Goal: Information Seeking & Learning: Find specific fact

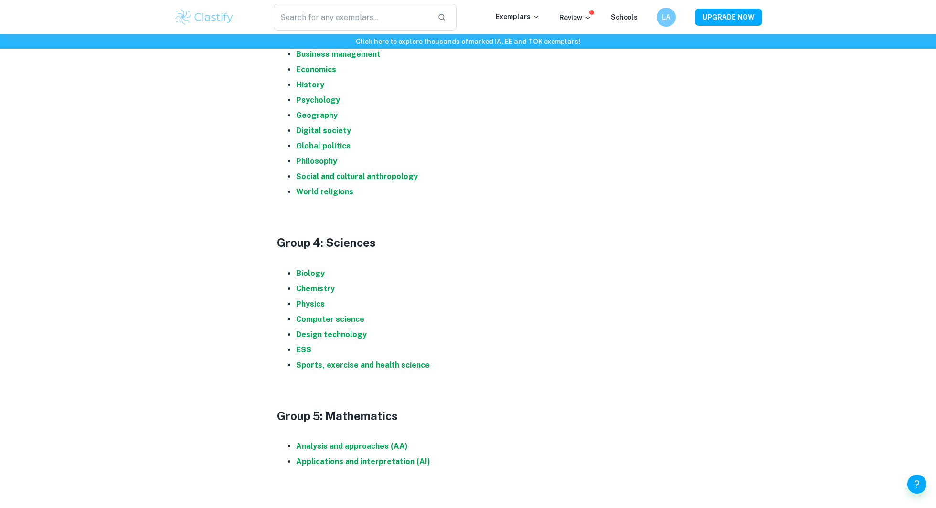
scroll to position [767, 0]
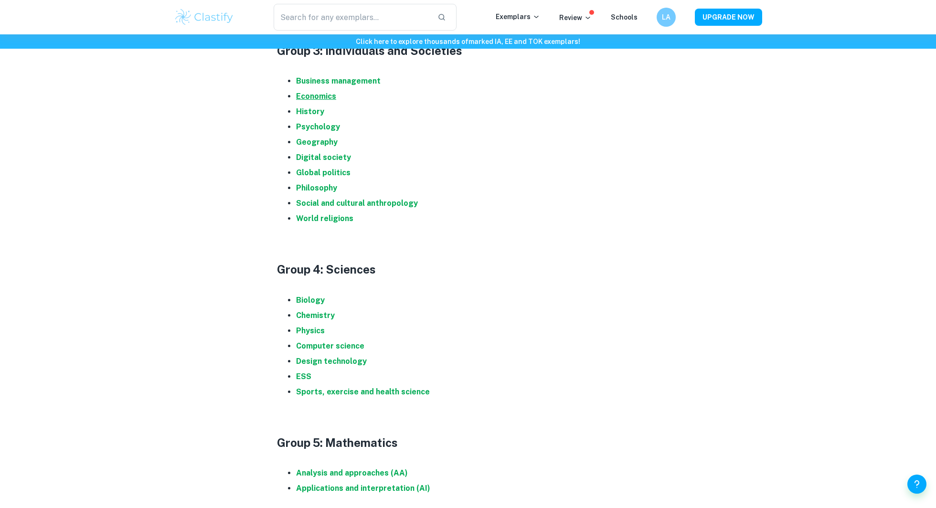
click at [313, 96] on strong "Economics" at bounding box center [316, 96] width 40 height 9
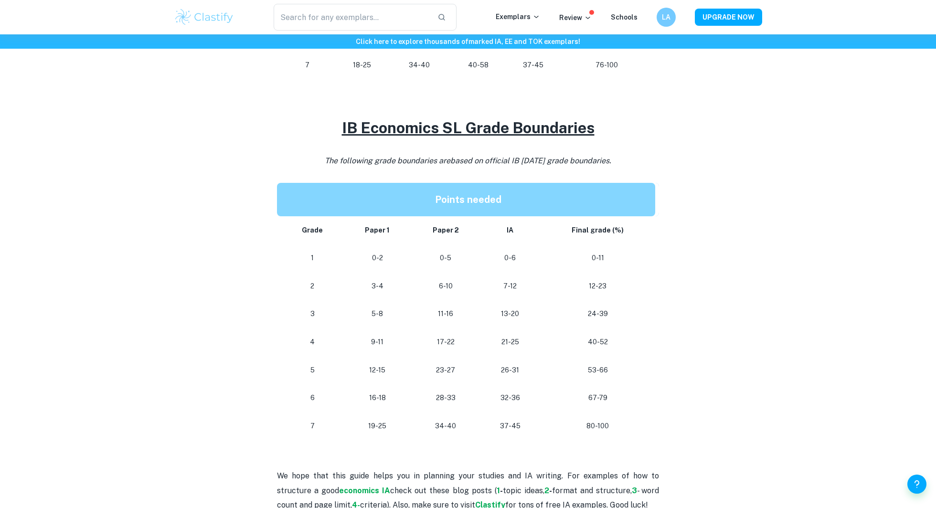
scroll to position [722, 0]
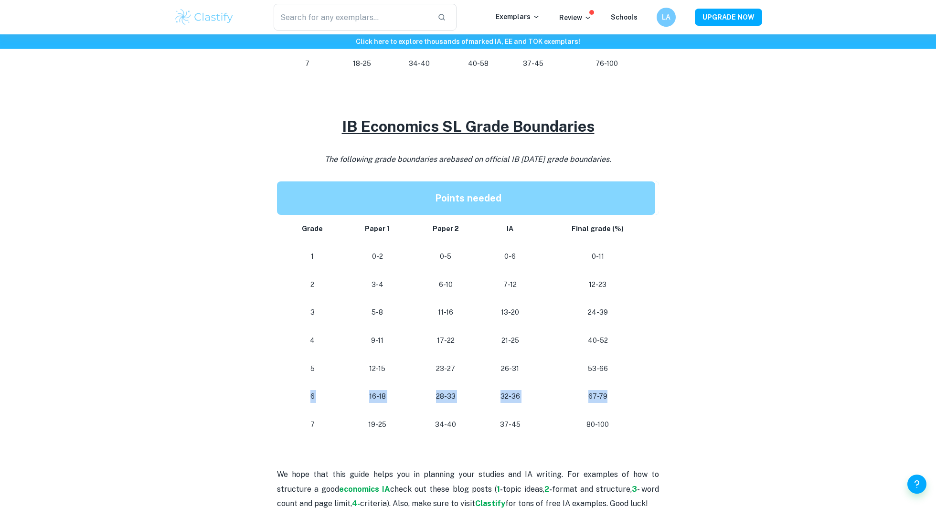
drag, startPoint x: 306, startPoint y: 398, endPoint x: 623, endPoint y: 406, distance: 316.4
click at [623, 406] on tr "[PHONE_NUMBER] [PHONE_NUMBER]" at bounding box center [468, 397] width 382 height 28
click at [623, 406] on td "67-79" at bounding box center [599, 397] width 119 height 28
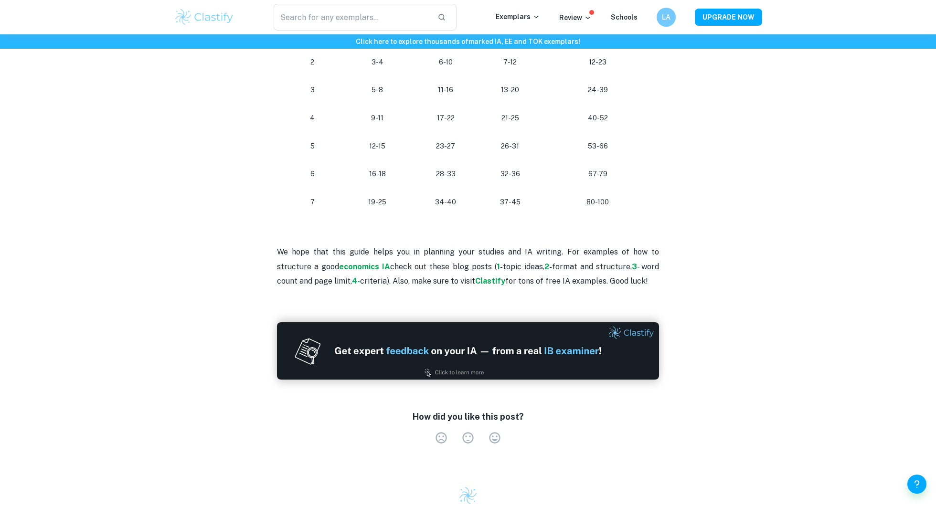
scroll to position [1166, 0]
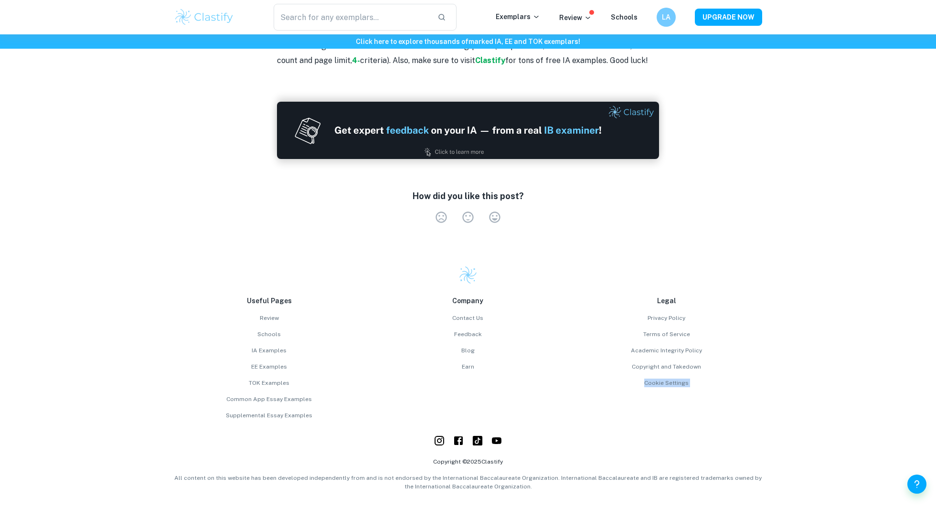
drag, startPoint x: 625, startPoint y: 371, endPoint x: 671, endPoint y: 508, distance: 145.0
